Goal: Navigation & Orientation: Find specific page/section

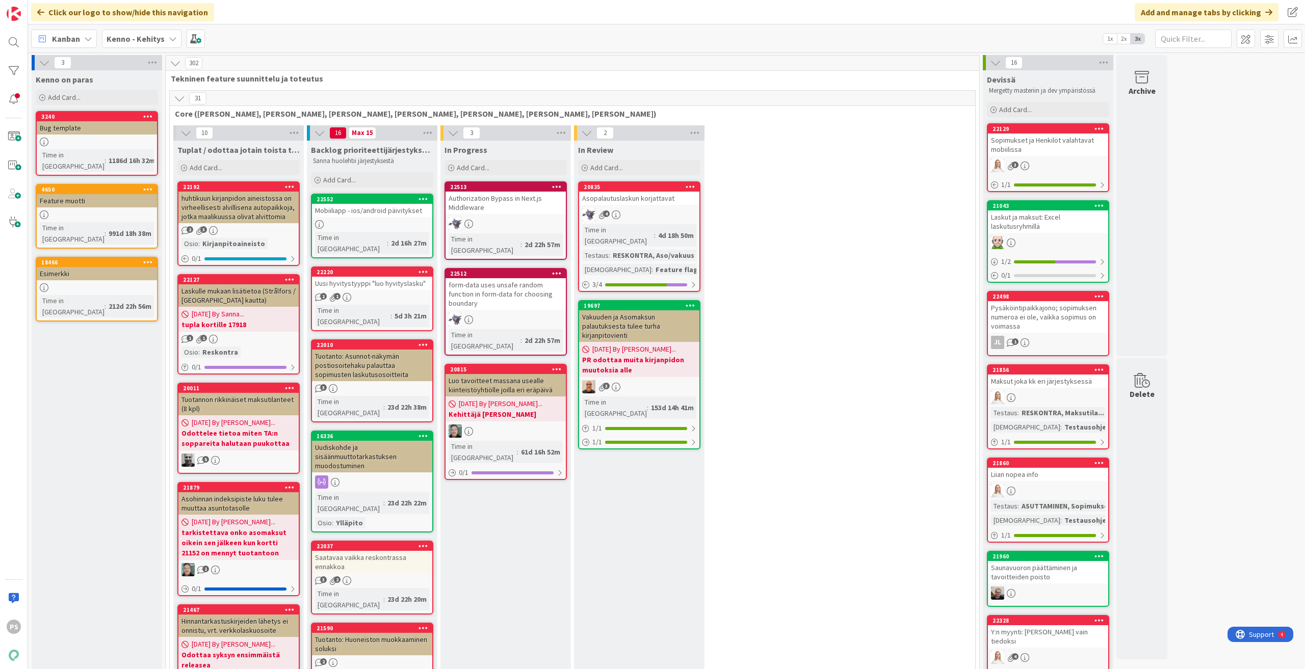
click at [170, 38] on icon at bounding box center [173, 39] width 8 height 8
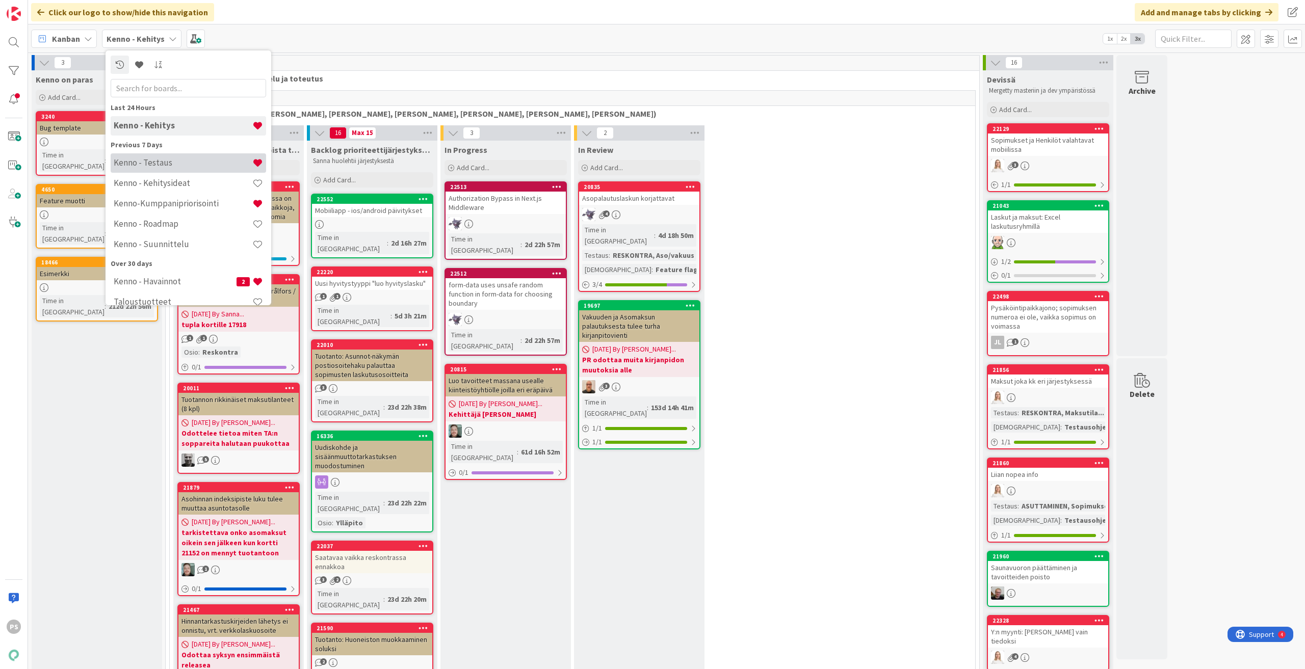
click at [171, 163] on h4 "Kenno - Testaus" at bounding box center [183, 163] width 139 height 10
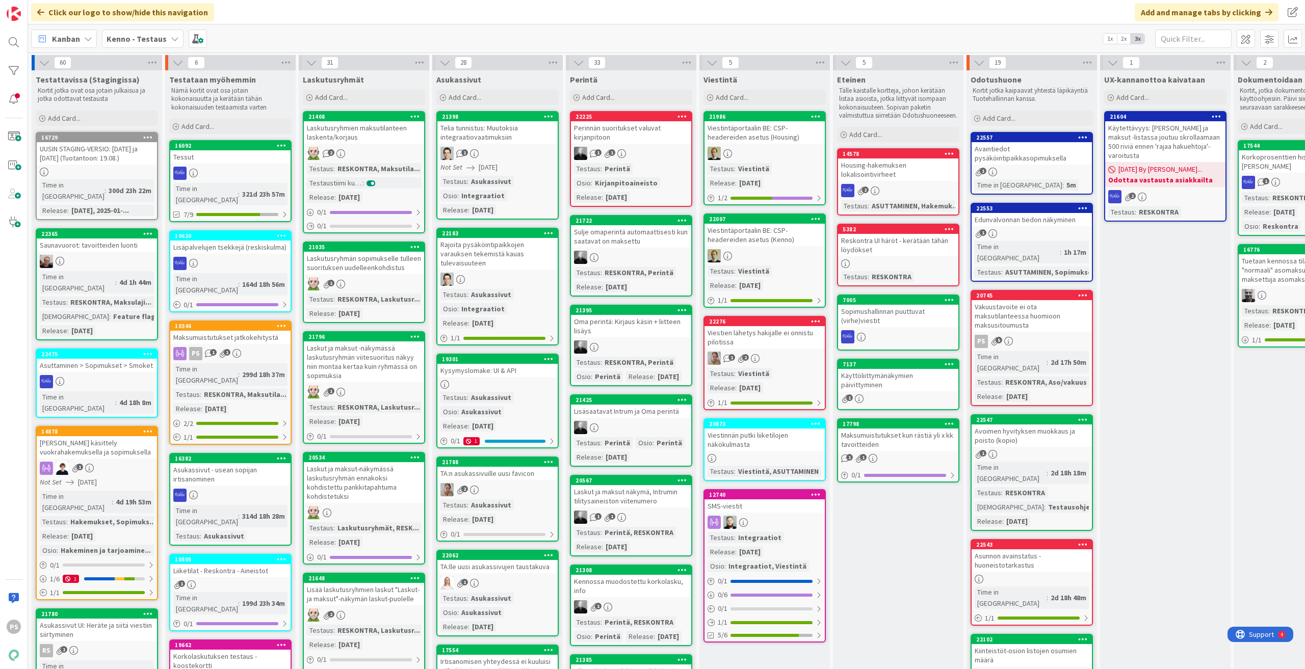
click at [1034, 221] on div "Edunvalvonnan tiedon näkyminen" at bounding box center [1032, 219] width 120 height 13
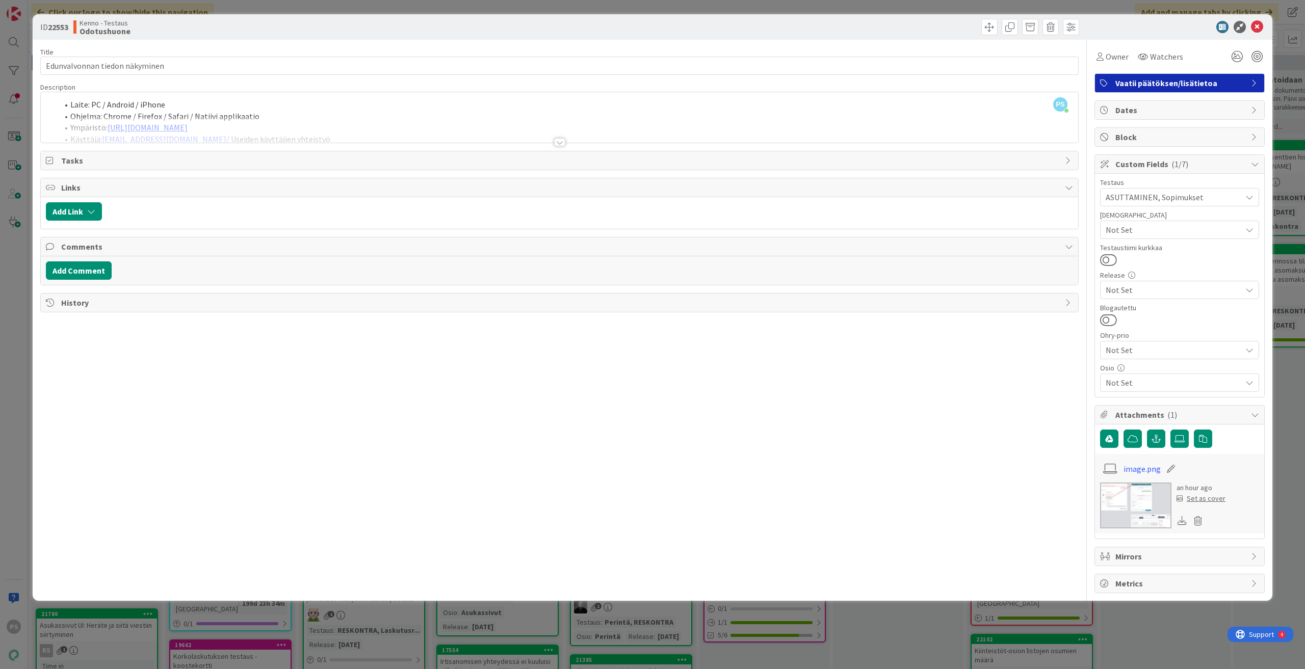
click at [559, 143] on div at bounding box center [559, 142] width 11 height 8
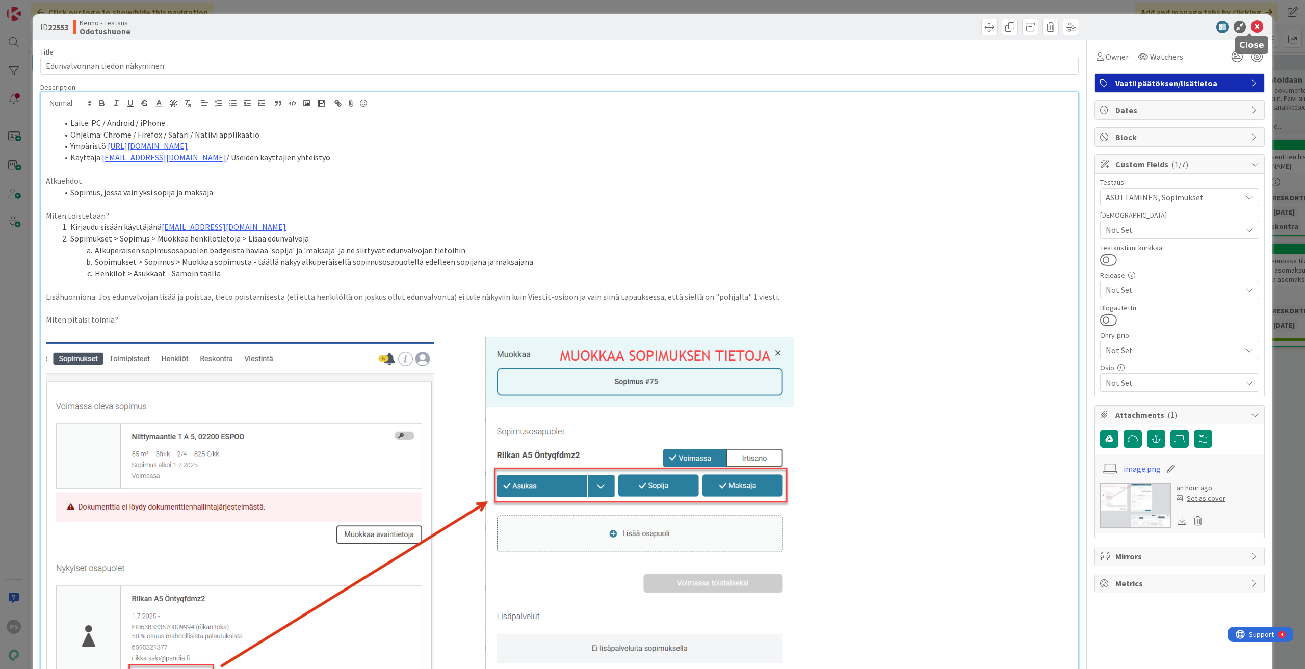
click at [1253, 25] on icon at bounding box center [1257, 27] width 12 height 12
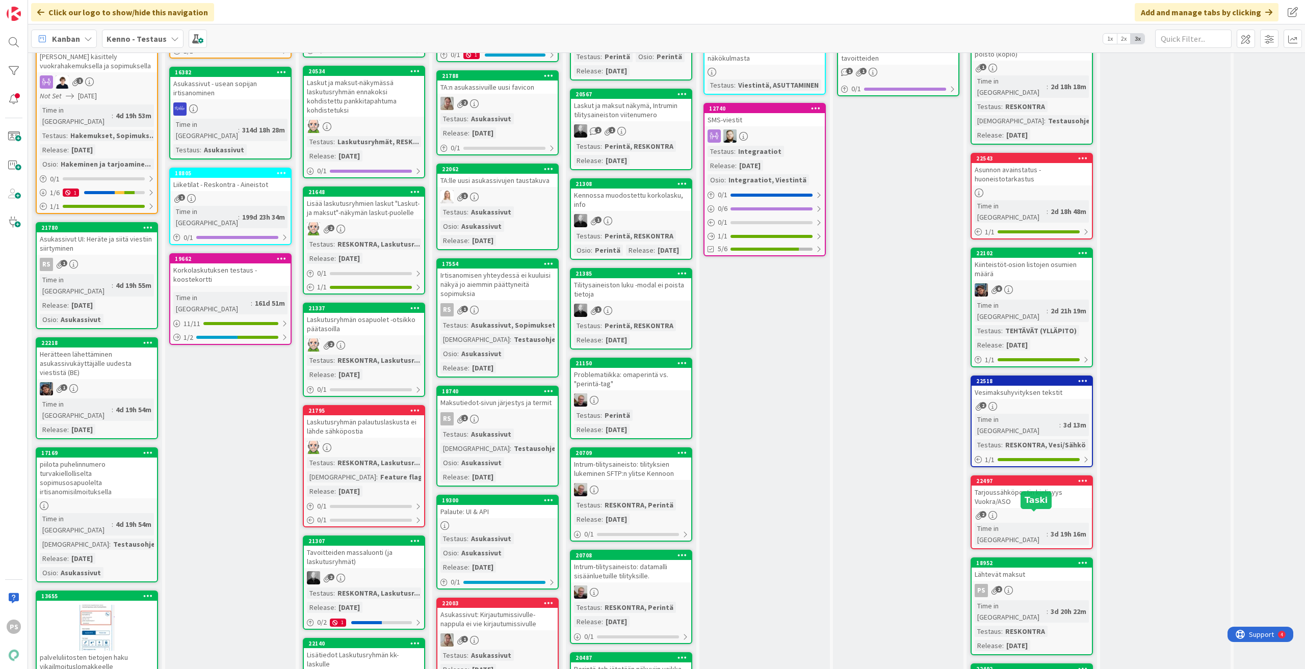
scroll to position [459, 0]
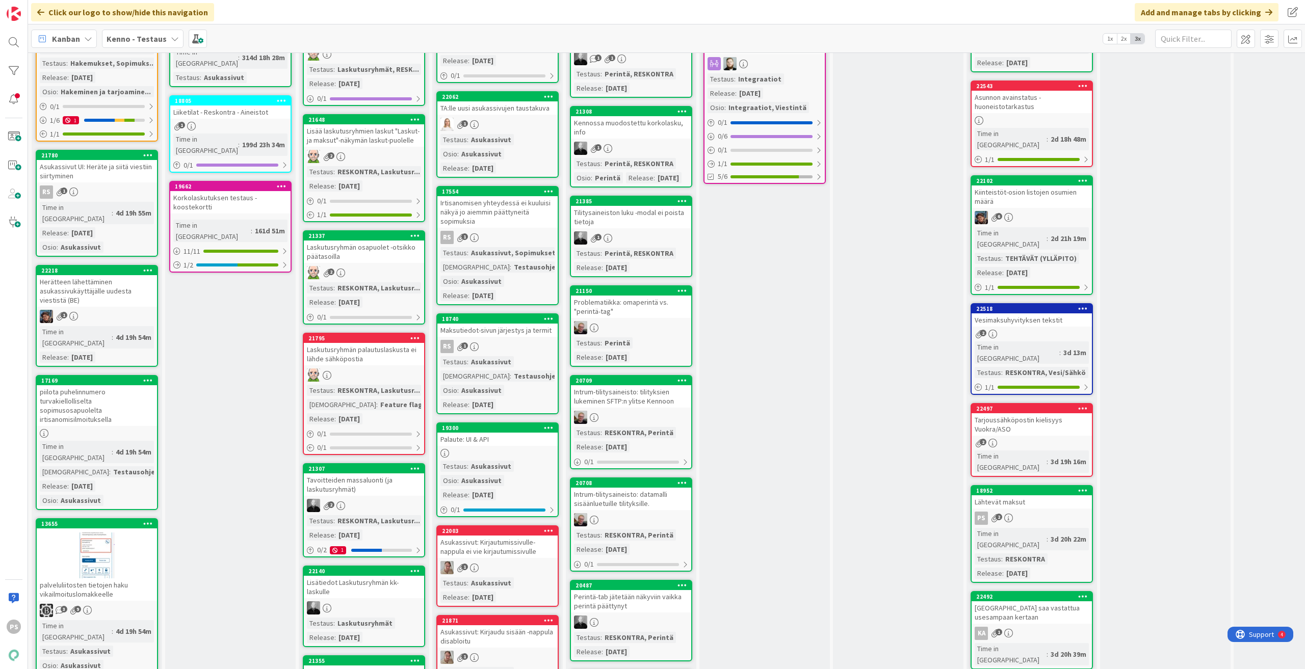
click at [1023, 496] on div "Lähtevät maksut" at bounding box center [1032, 502] width 120 height 13
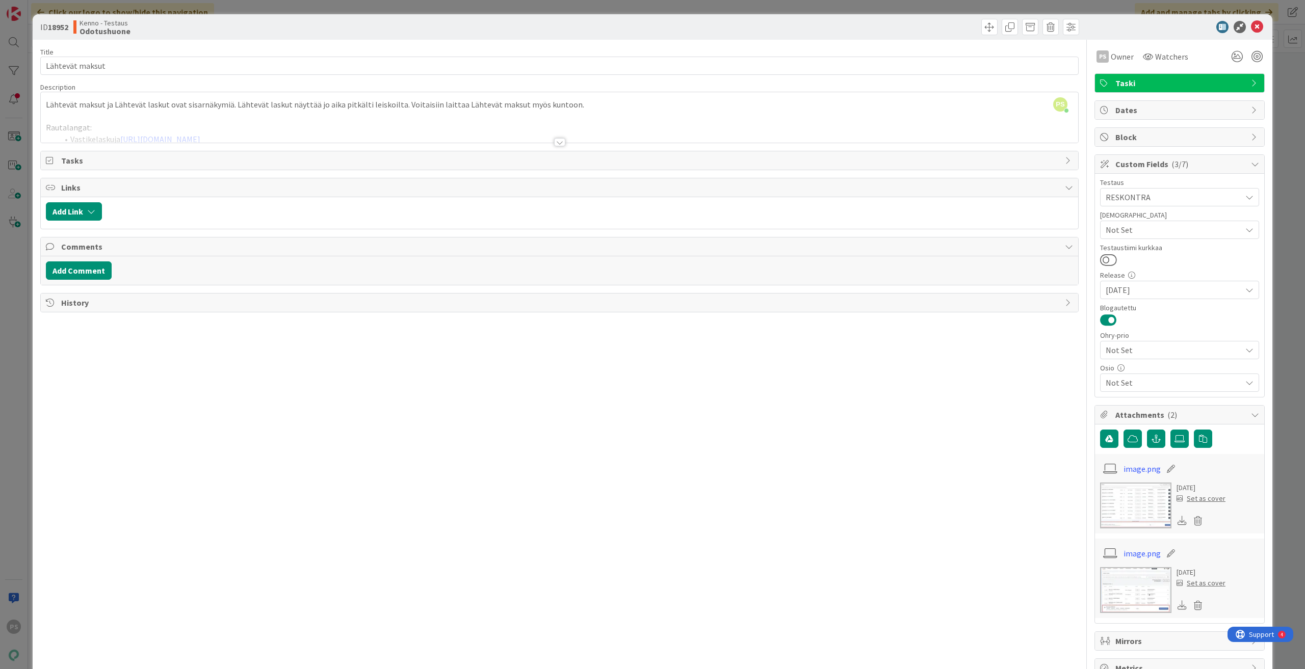
click at [557, 143] on div at bounding box center [559, 142] width 11 height 8
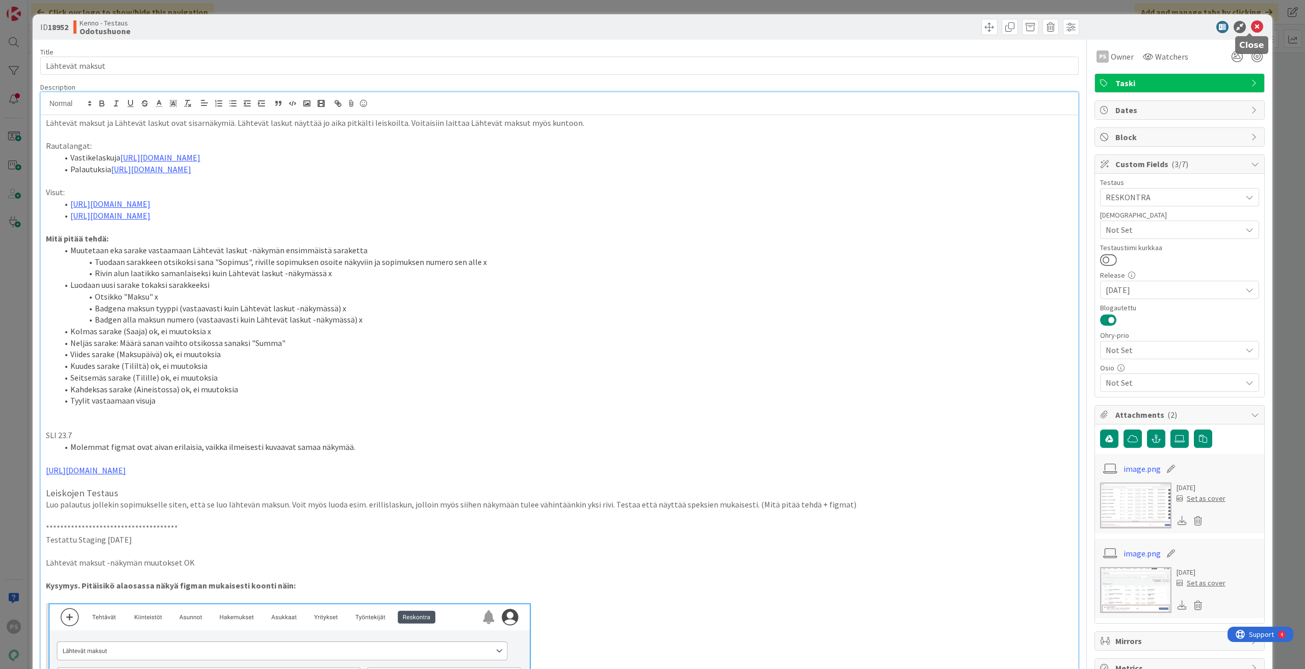
click at [1251, 25] on icon at bounding box center [1257, 27] width 12 height 12
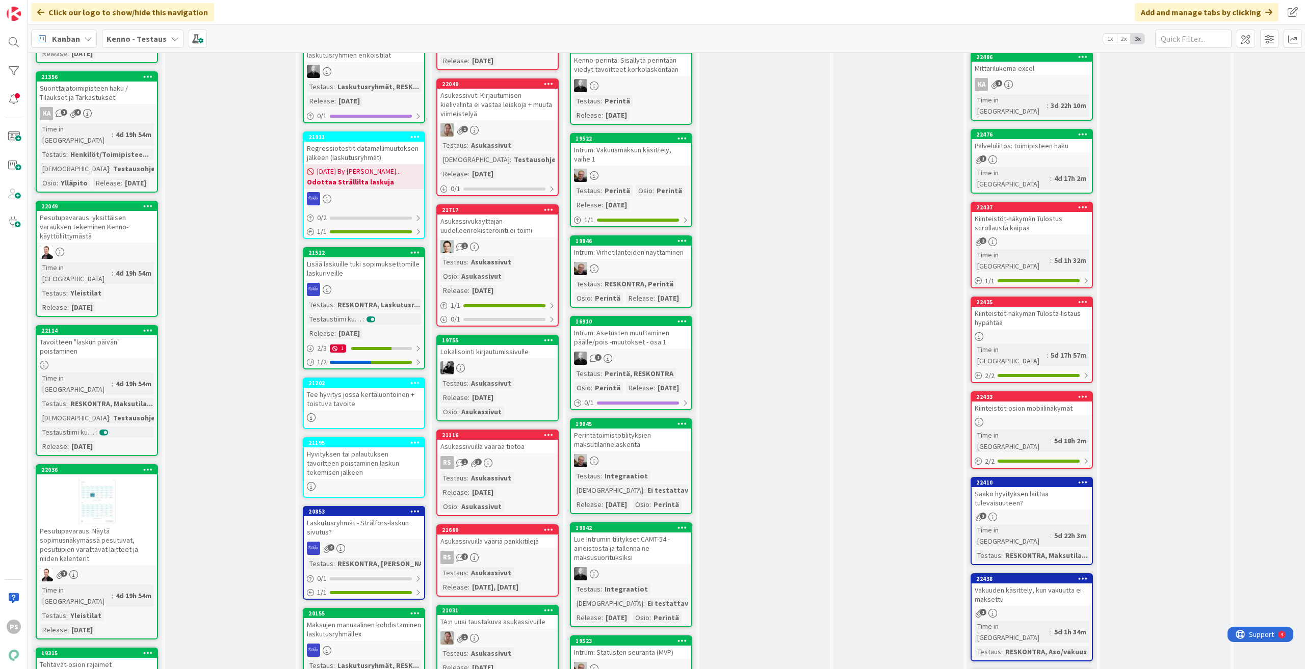
scroll to position [1172, 0]
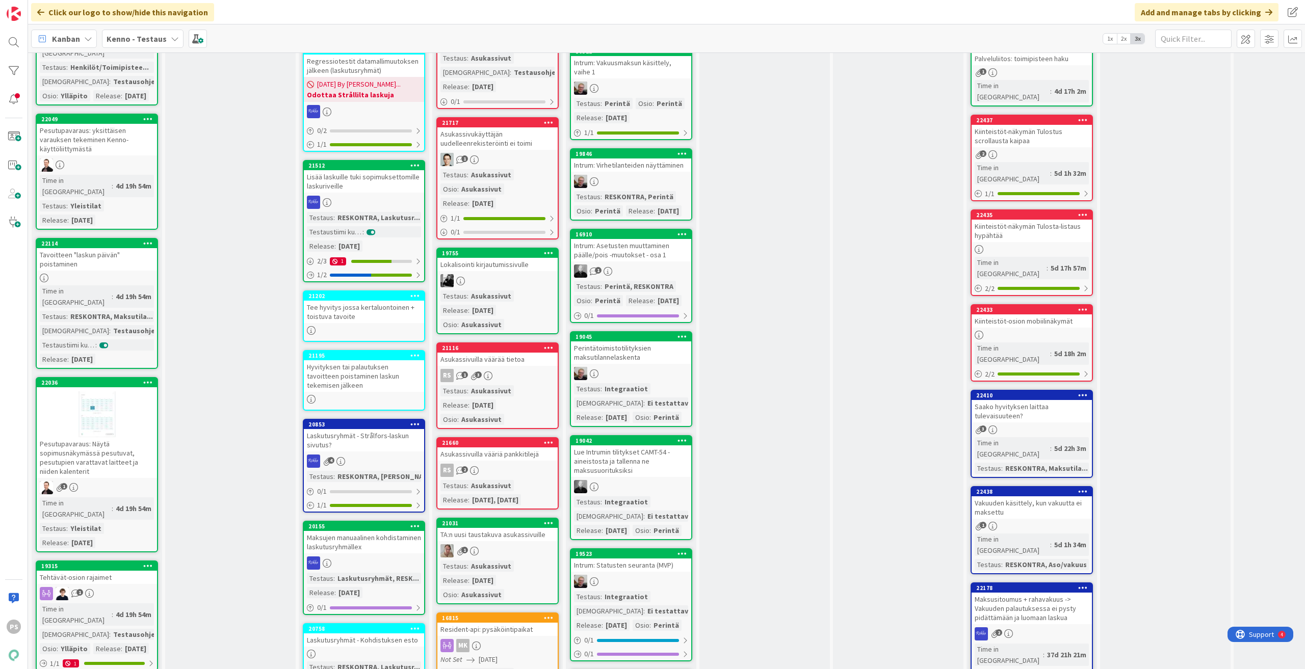
click at [996, 497] on div "Vakuuden käsittely, kun vakuutta ei maksettu" at bounding box center [1032, 508] width 120 height 22
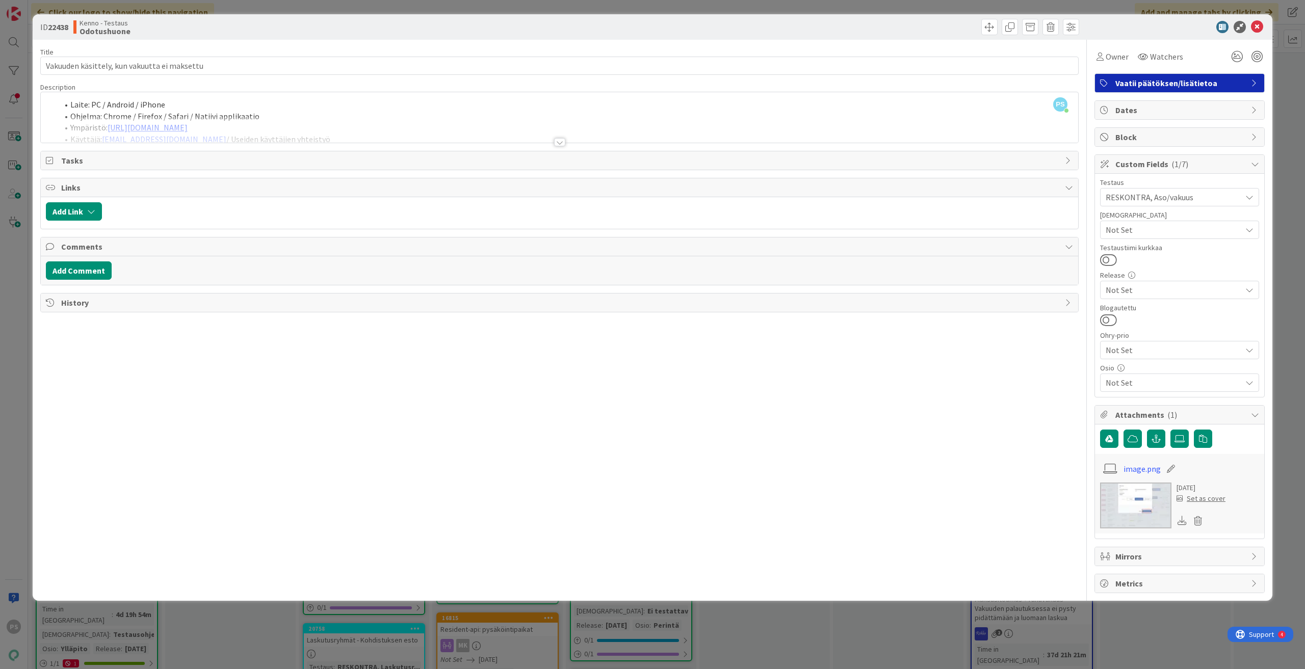
click at [560, 142] on div at bounding box center [559, 142] width 11 height 8
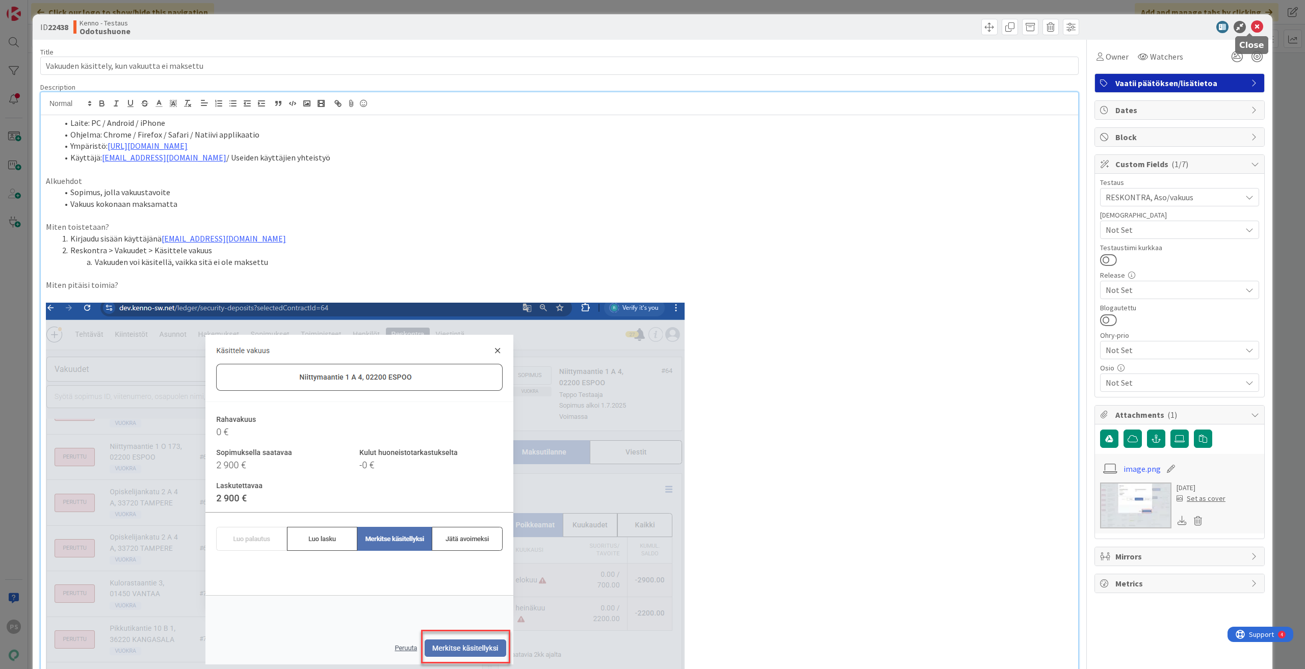
click at [1251, 27] on icon at bounding box center [1257, 27] width 12 height 12
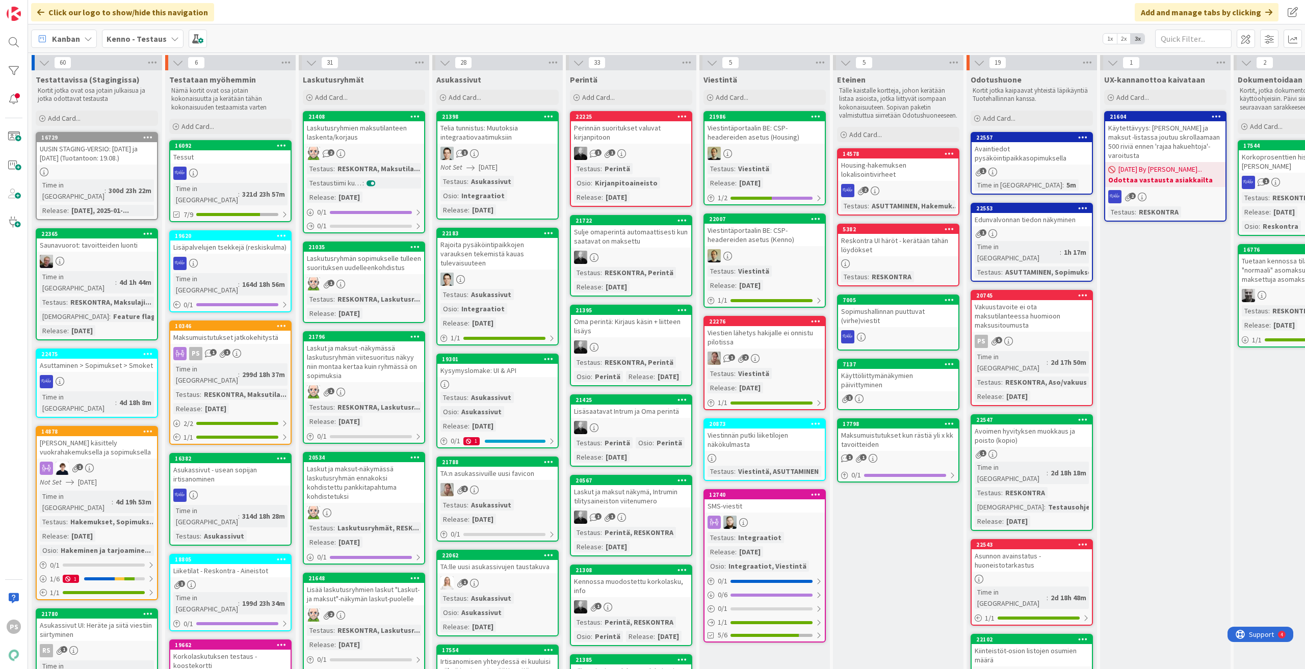
click at [1029, 300] on div "Vakuustavoite ei ota maksutilanteessa huomioon maksusitoumusta" at bounding box center [1032, 316] width 120 height 32
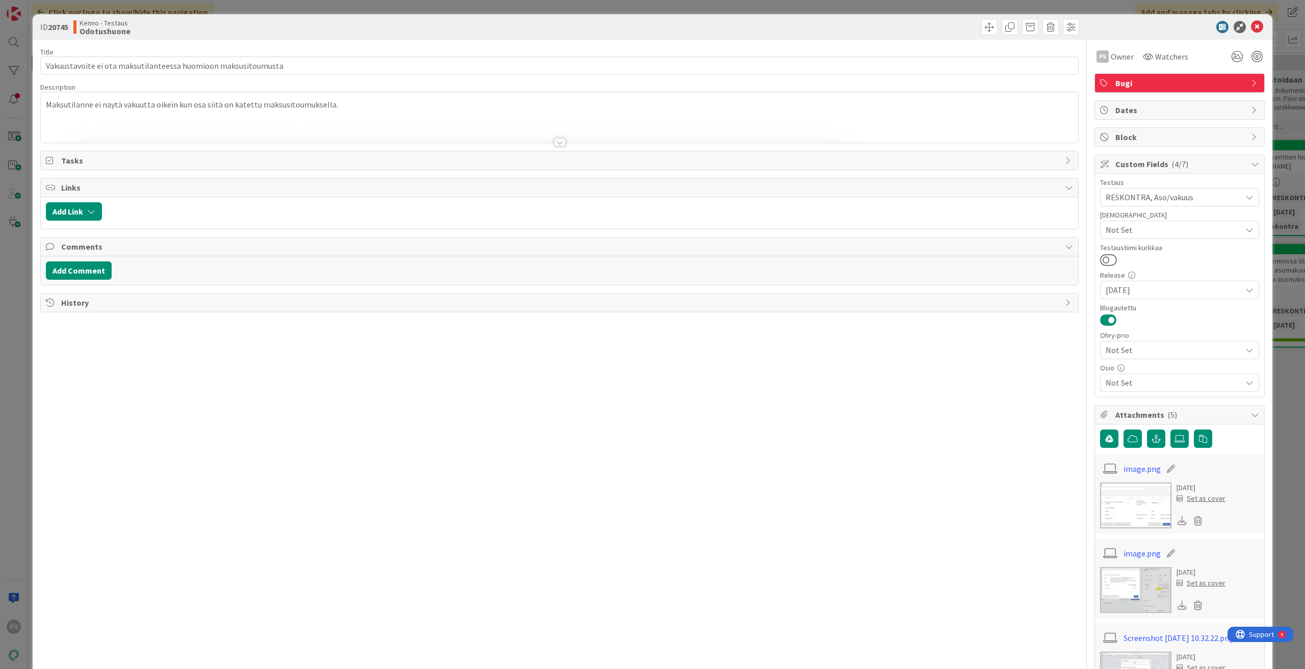
click at [556, 142] on div at bounding box center [559, 142] width 11 height 8
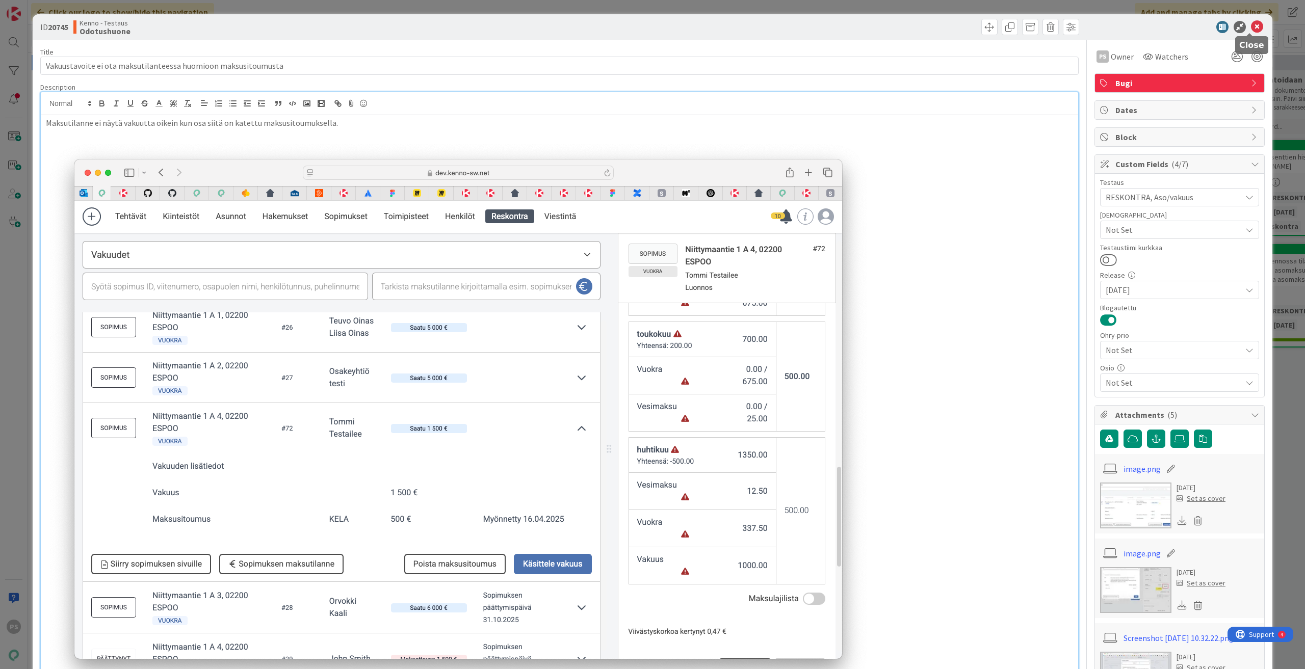
click at [1252, 27] on icon at bounding box center [1257, 27] width 12 height 12
